Goal: Communication & Community: Participate in discussion

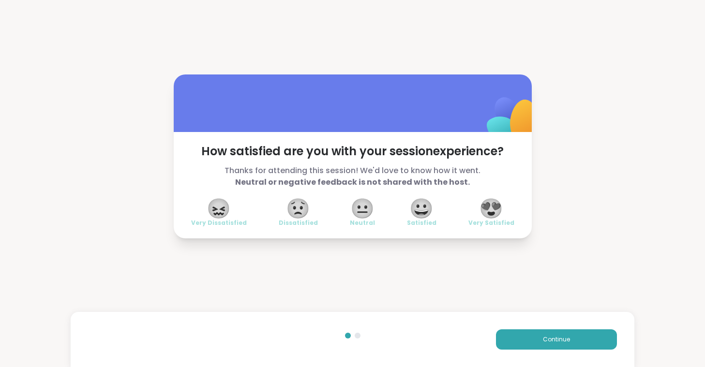
click at [491, 206] on span "😍" at bounding box center [491, 208] width 24 height 17
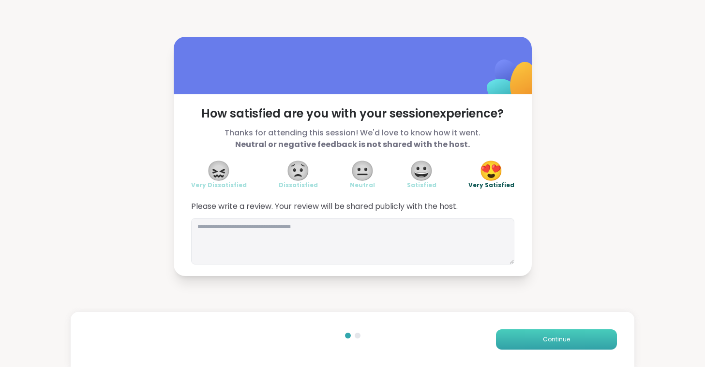
click at [547, 340] on span "Continue" at bounding box center [556, 339] width 27 height 9
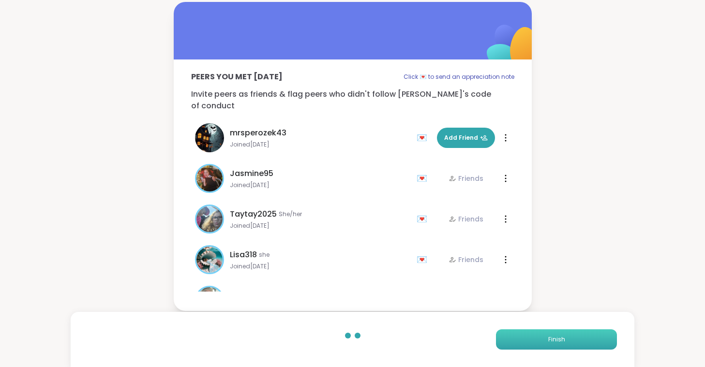
click at [547, 340] on button "Finish" at bounding box center [556, 339] width 121 height 20
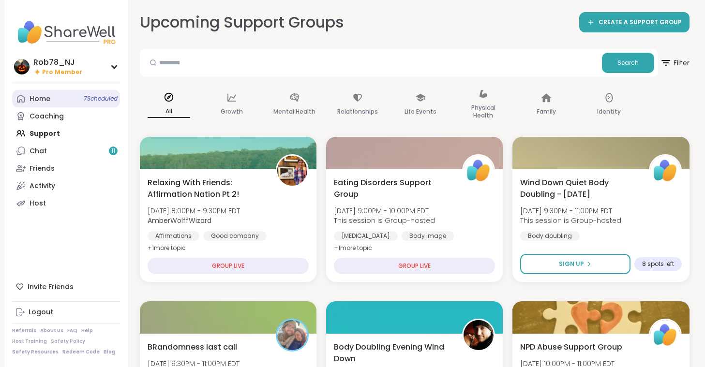
click at [56, 98] on link "Home 7 Scheduled" at bounding box center [66, 98] width 108 height 17
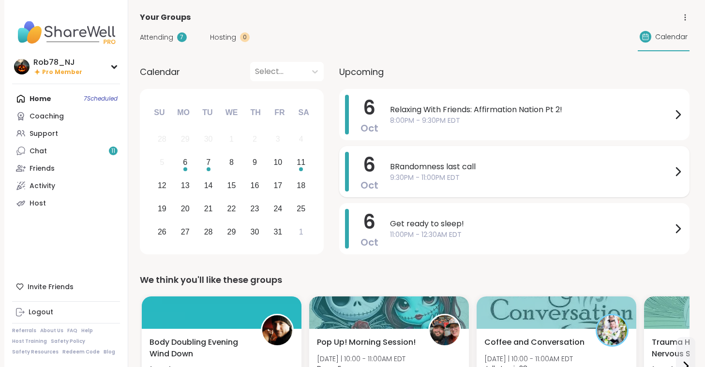
click at [470, 170] on span "BRandomness last call" at bounding box center [531, 167] width 282 height 12
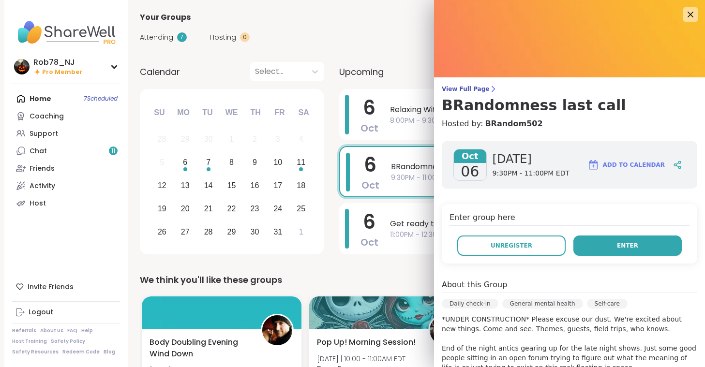
click at [626, 249] on span "Enter" at bounding box center [627, 245] width 21 height 9
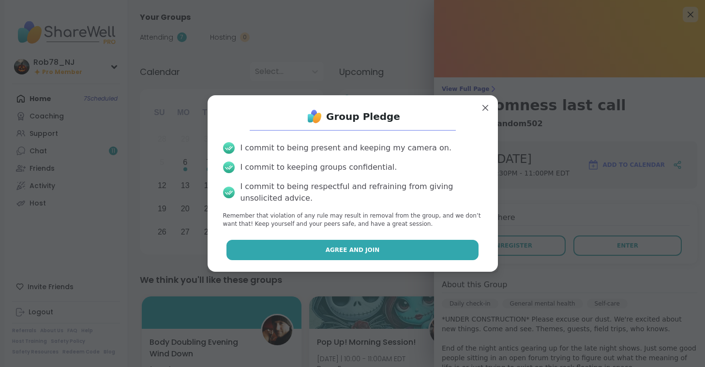
click at [376, 254] on button "Agree and Join" at bounding box center [352, 250] width 252 height 20
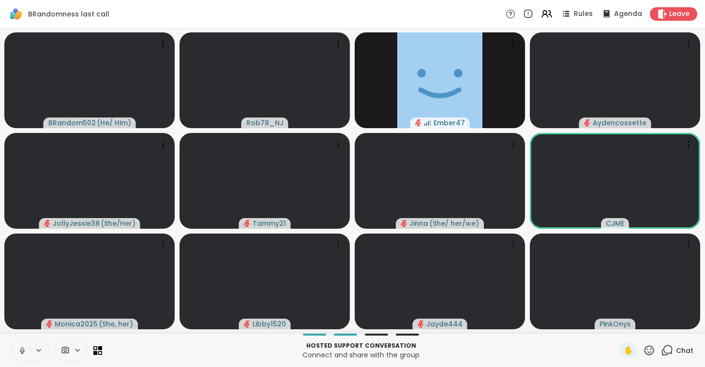
click at [16, 349] on button at bounding box center [21, 351] width 18 height 20
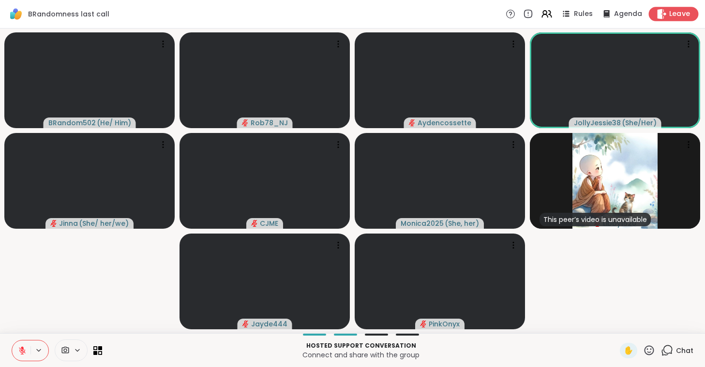
click at [675, 15] on span "Leave" at bounding box center [679, 14] width 21 height 10
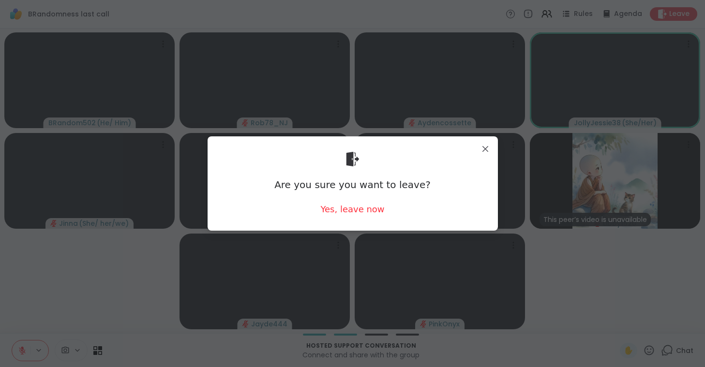
click at [358, 216] on div "Are you sure you want to leave? Yes, leave now" at bounding box center [352, 183] width 275 height 79
click at [355, 213] on div "Yes, leave now" at bounding box center [352, 209] width 64 height 12
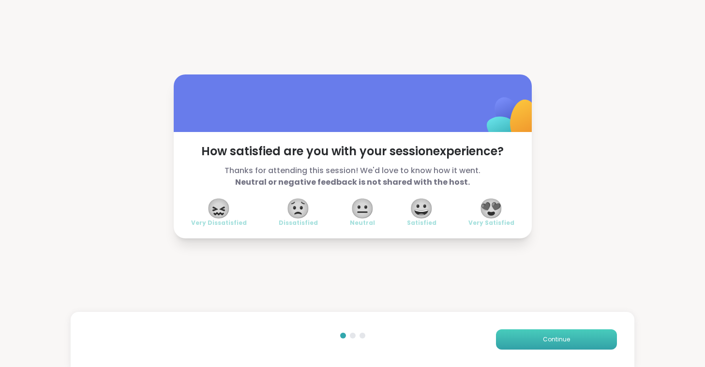
click at [529, 333] on button "Continue" at bounding box center [556, 339] width 121 height 20
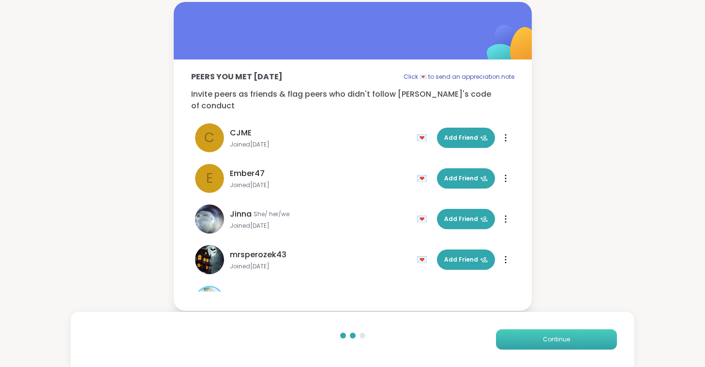
click at [529, 333] on button "Continue" at bounding box center [556, 339] width 121 height 20
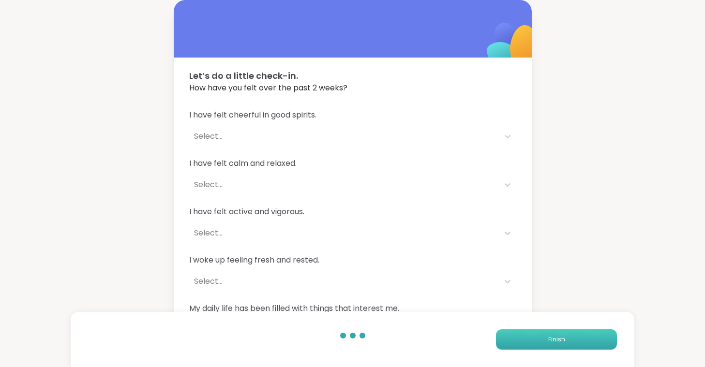
click at [529, 333] on button "Finish" at bounding box center [556, 339] width 121 height 20
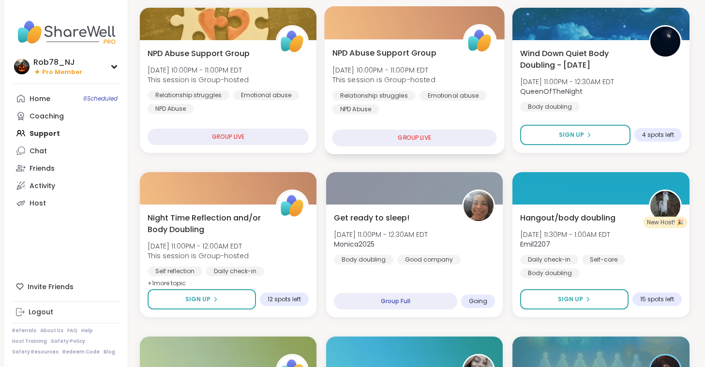
scroll to position [351, 0]
